Goal: Find specific page/section

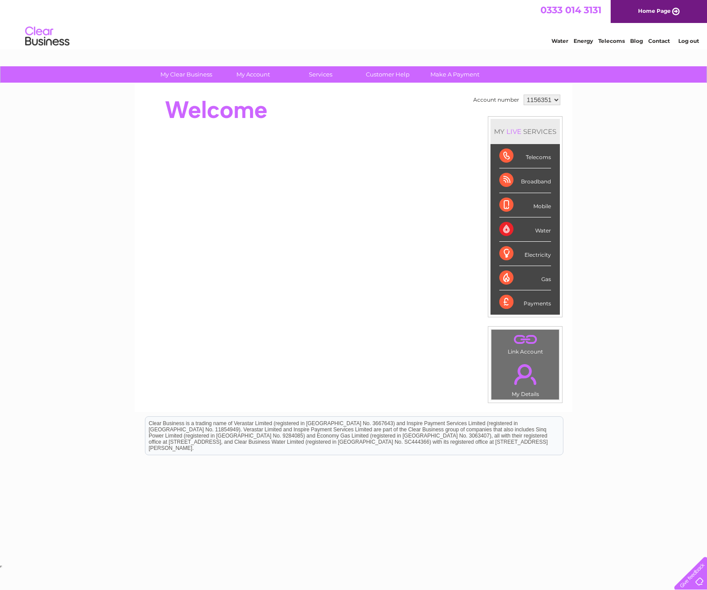
click at [580, 174] on div "My Clear Business Login Details My Details My Preferences Link Account My Accou…" at bounding box center [353, 314] width 707 height 497
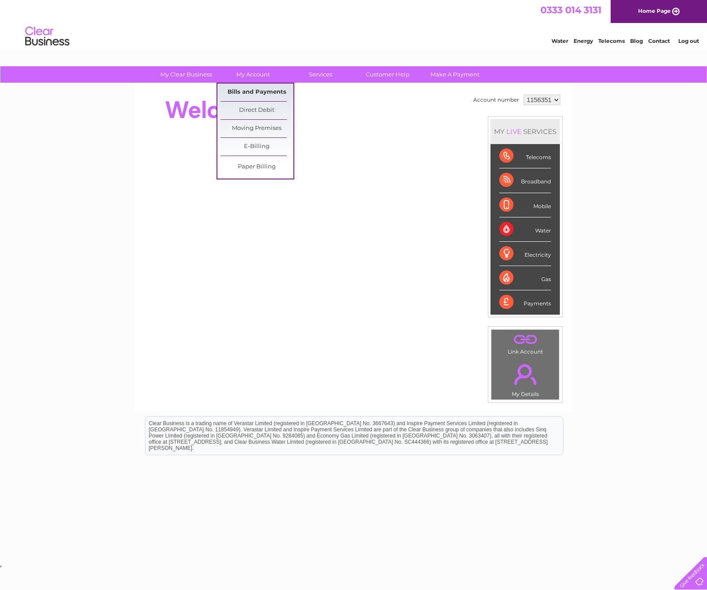
click at [253, 89] on link "Bills and Payments" at bounding box center [257, 93] width 73 height 18
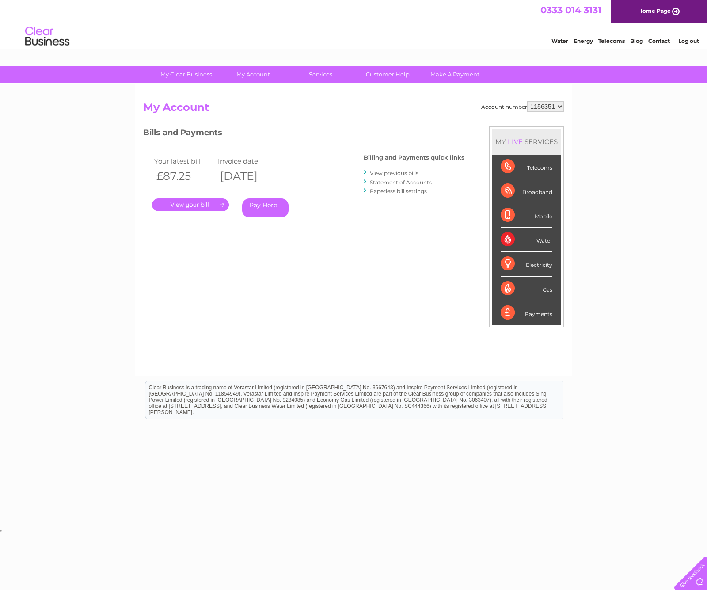
click at [206, 202] on link "." at bounding box center [190, 204] width 77 height 13
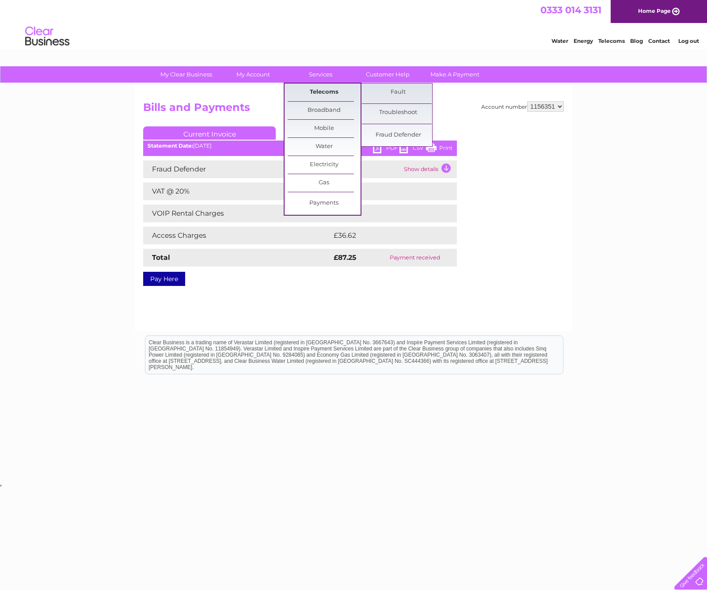
click at [326, 94] on link "Telecoms" at bounding box center [324, 93] width 73 height 18
